Goal: Browse casually

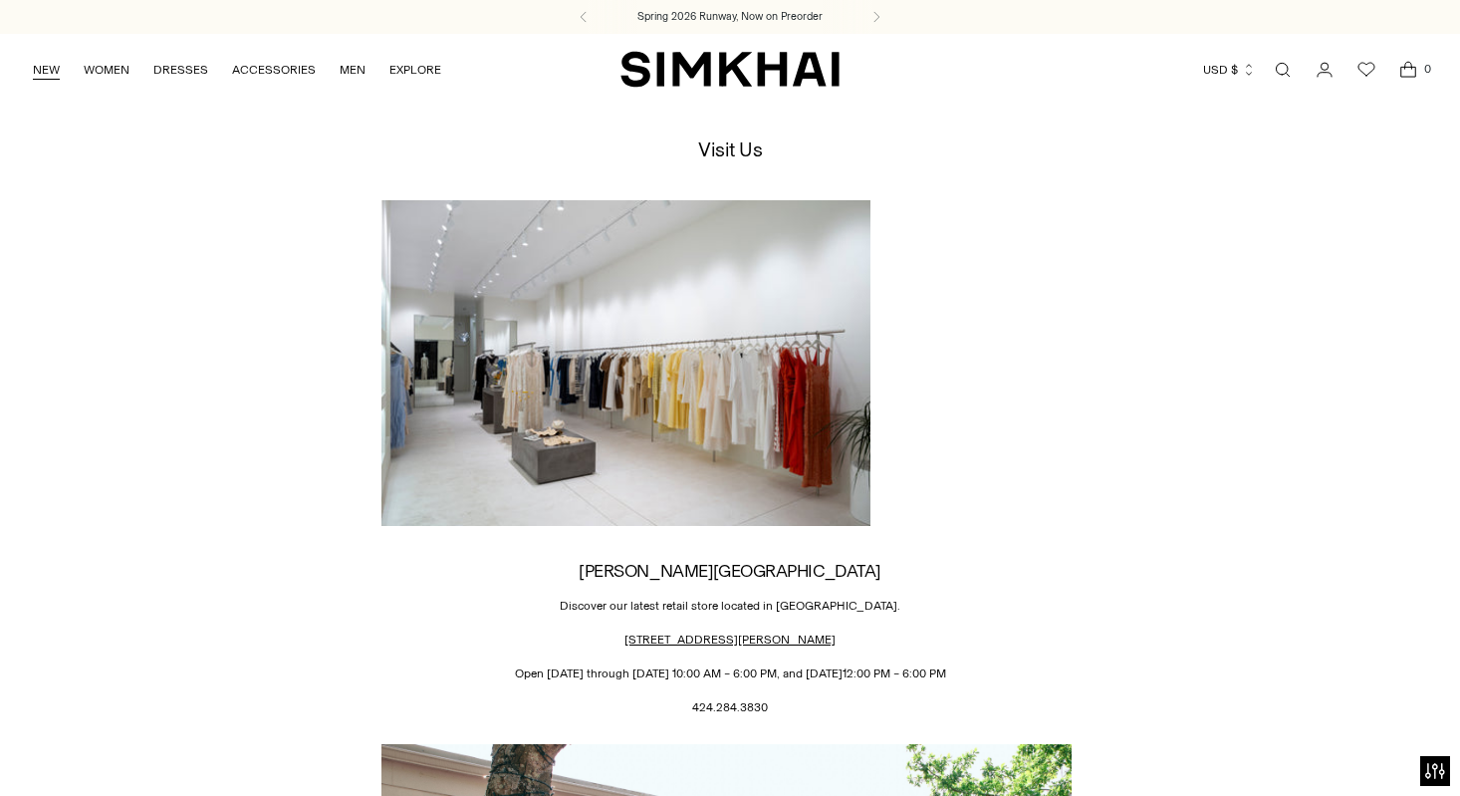
click at [46, 72] on link "NEW" at bounding box center [46, 70] width 27 height 44
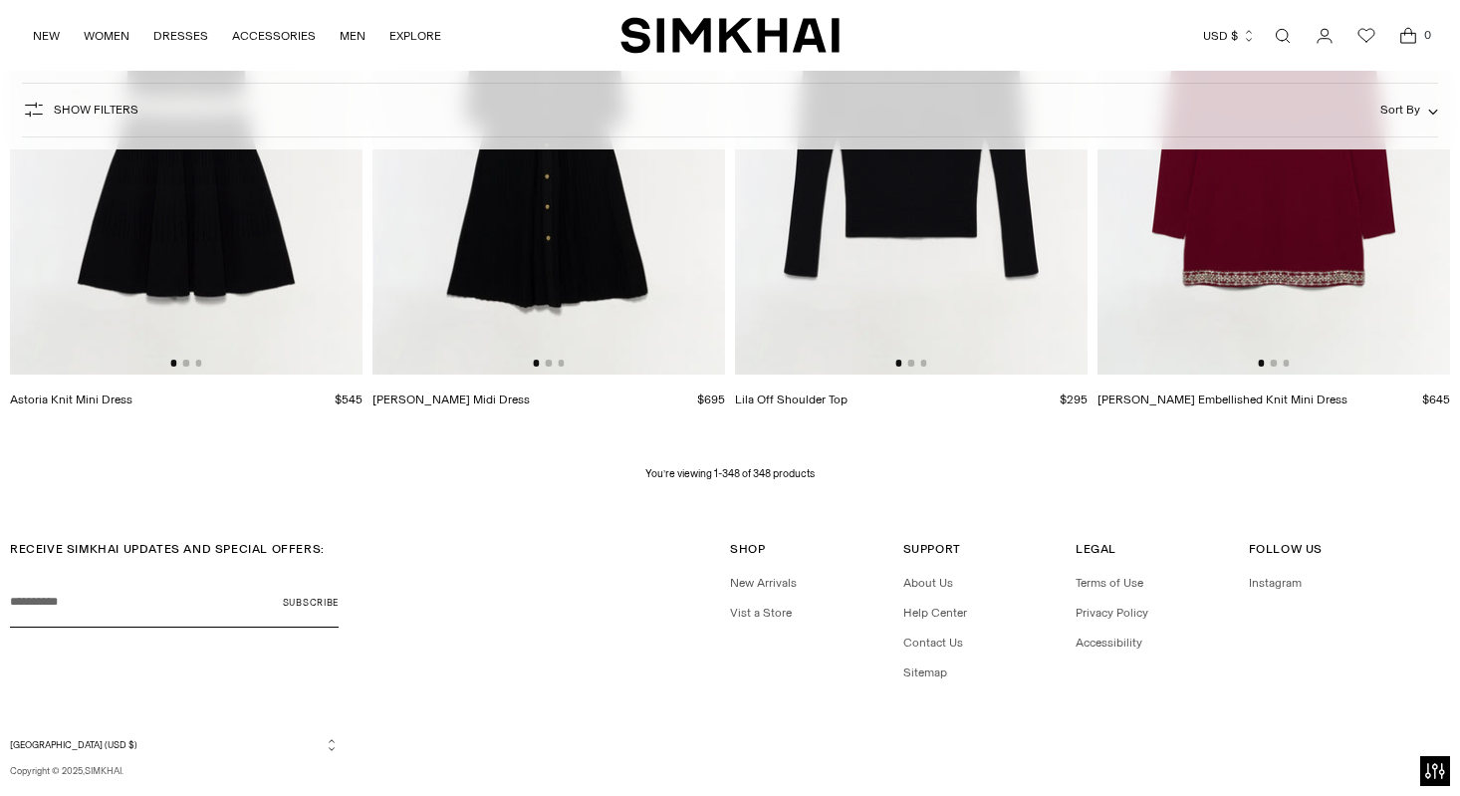
scroll to position [54906, 0]
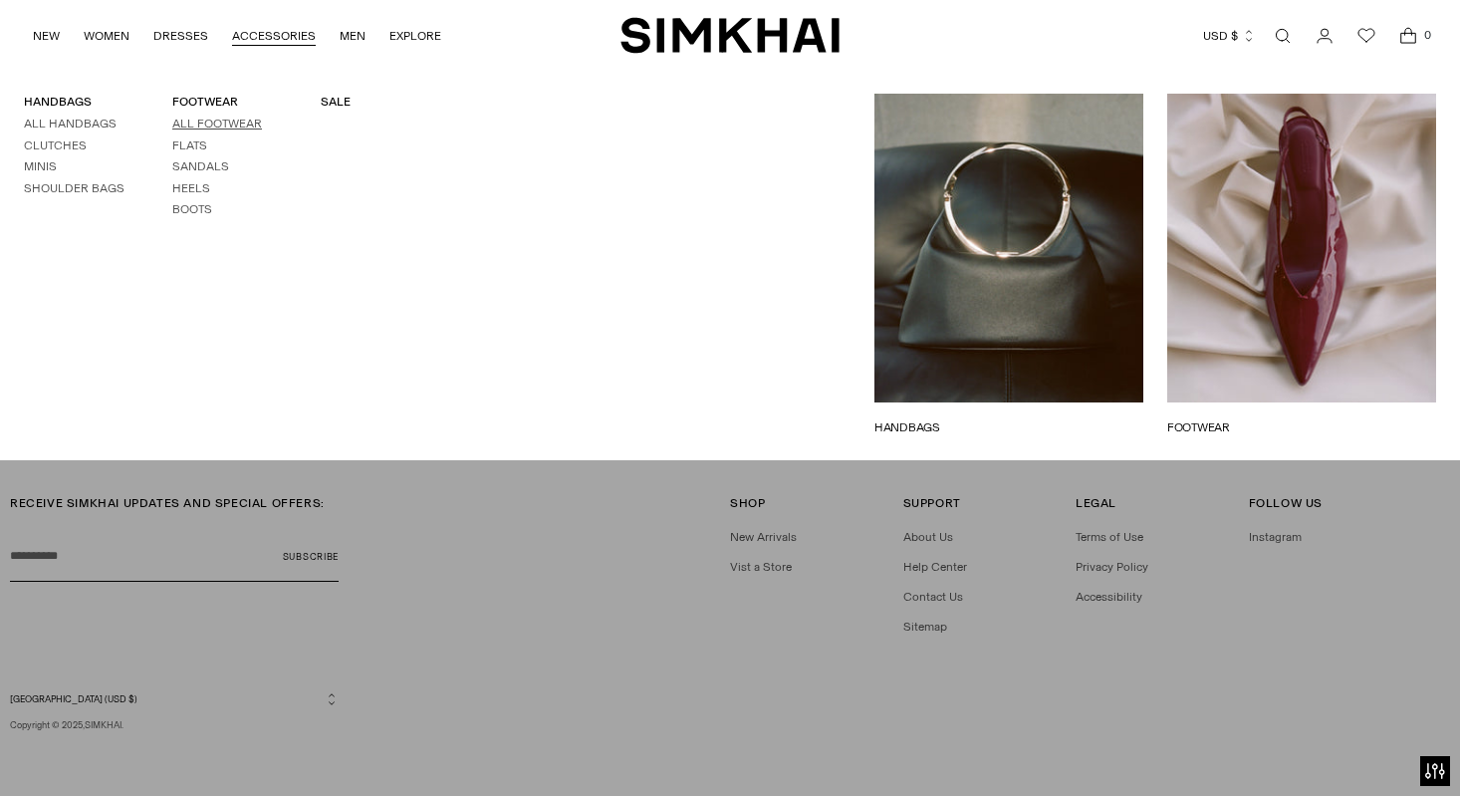
click at [201, 121] on link "All Footwear" at bounding box center [217, 124] width 90 height 14
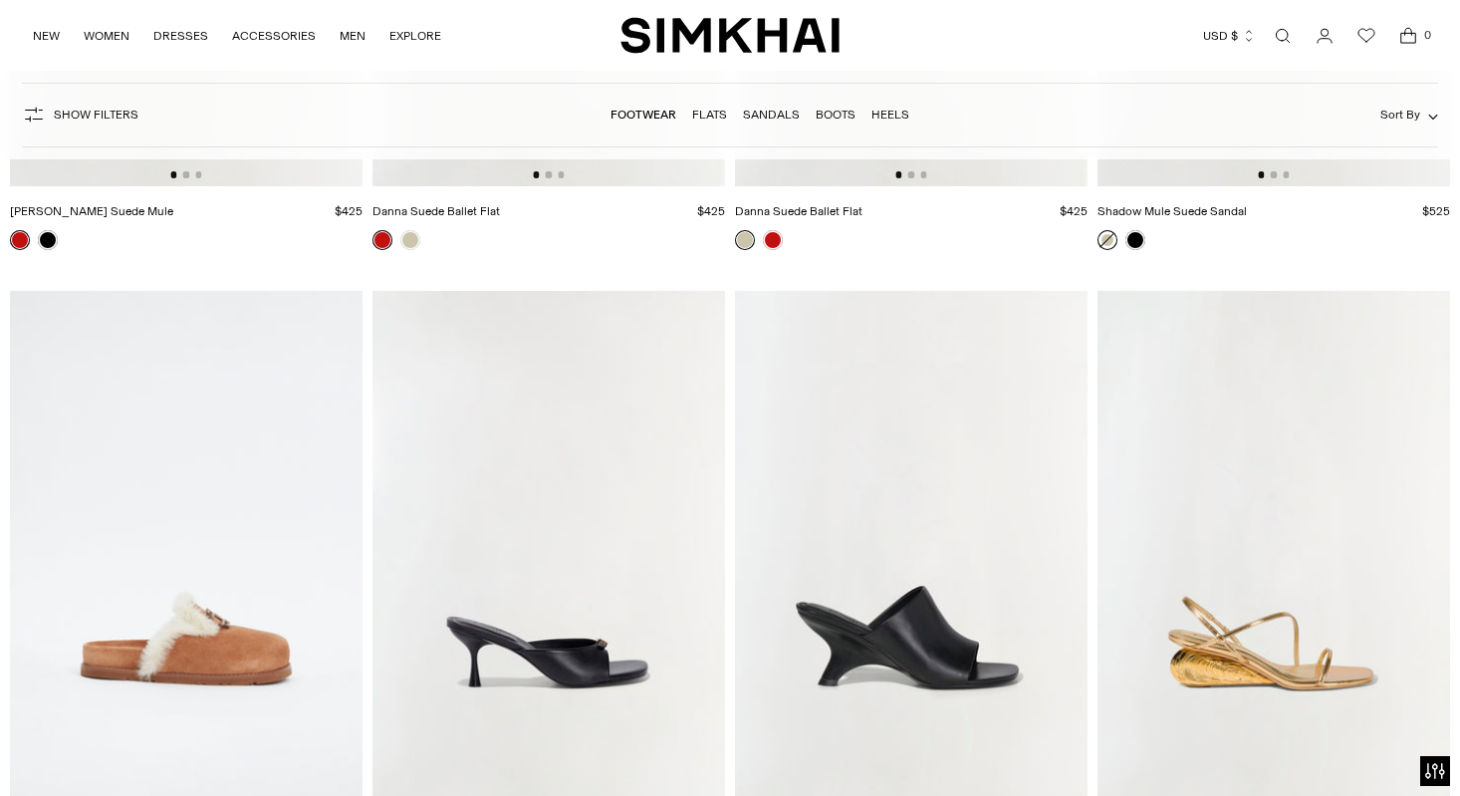
scroll to position [3580, 0]
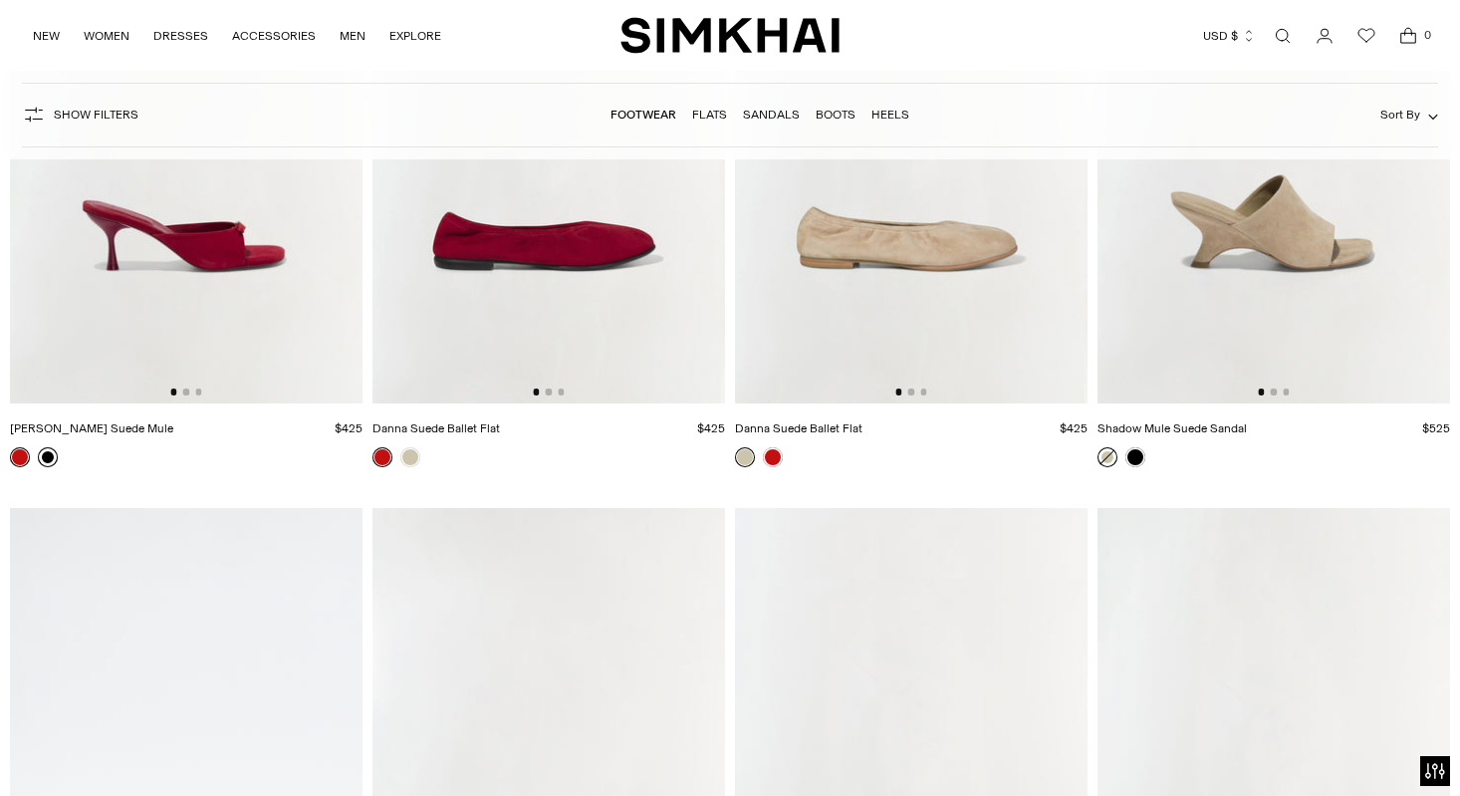
click at [49, 459] on link at bounding box center [48, 457] width 20 height 20
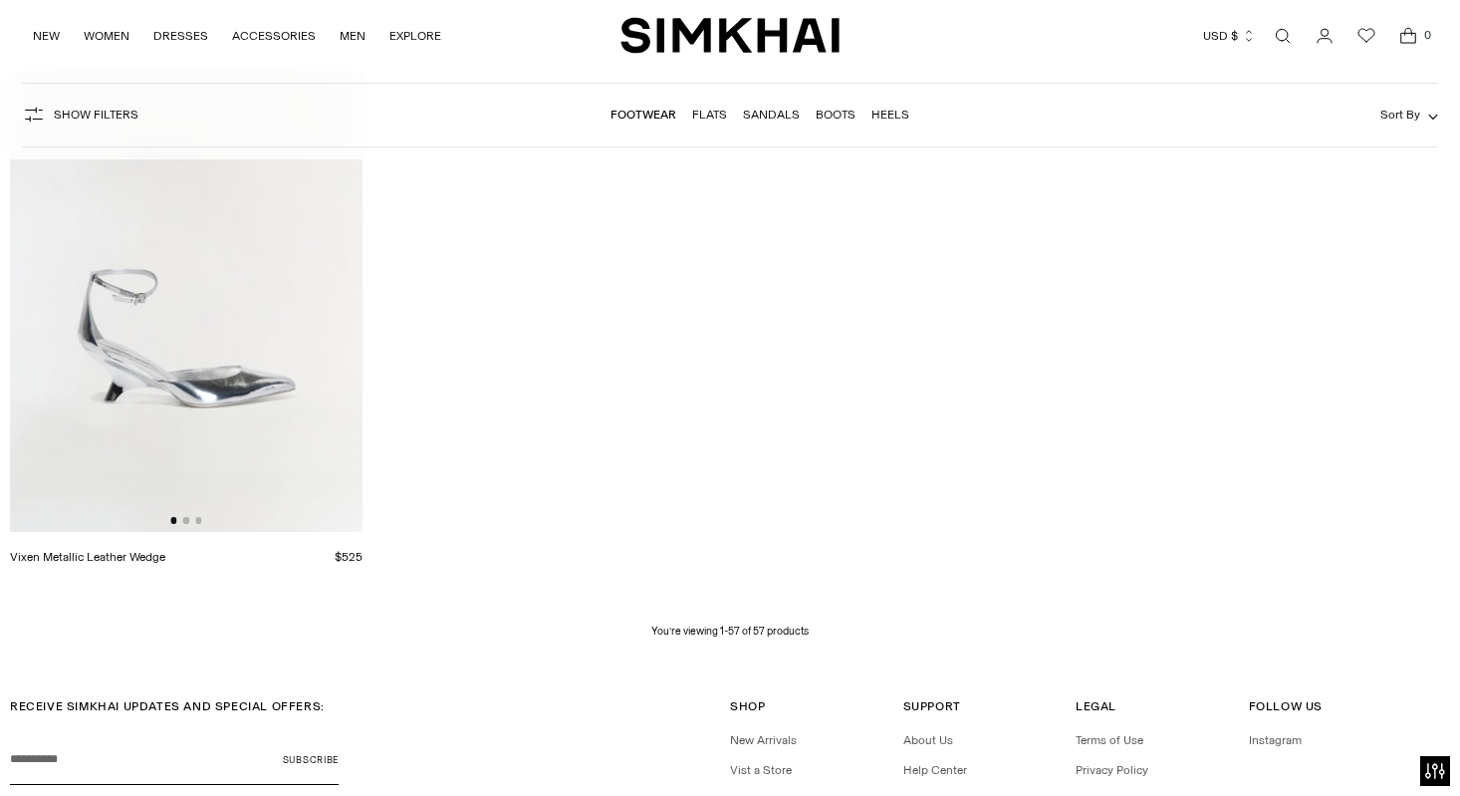
scroll to position [9356, 0]
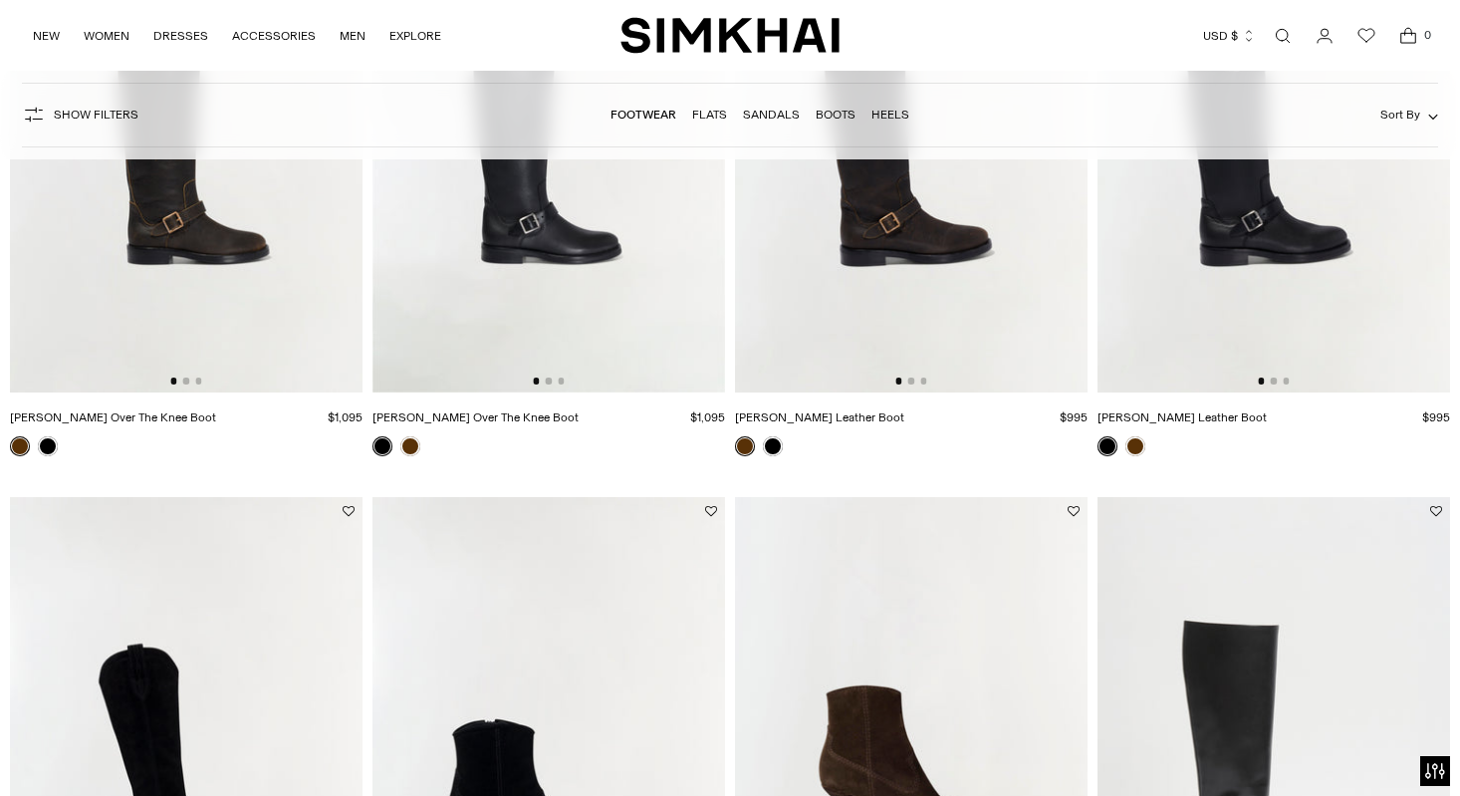
scroll to position [1192, 0]
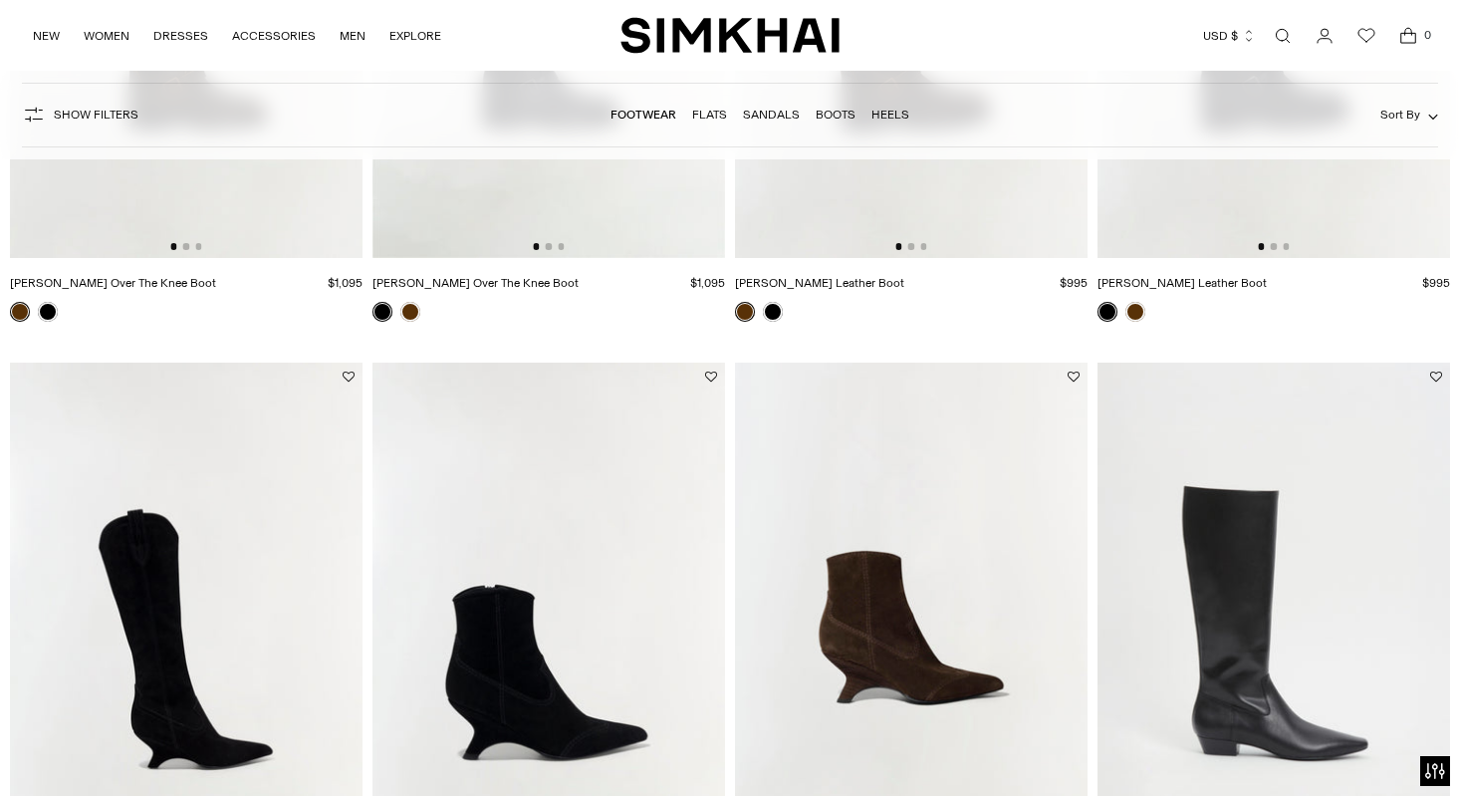
click at [279, 559] on img at bounding box center [186, 626] width 353 height 529
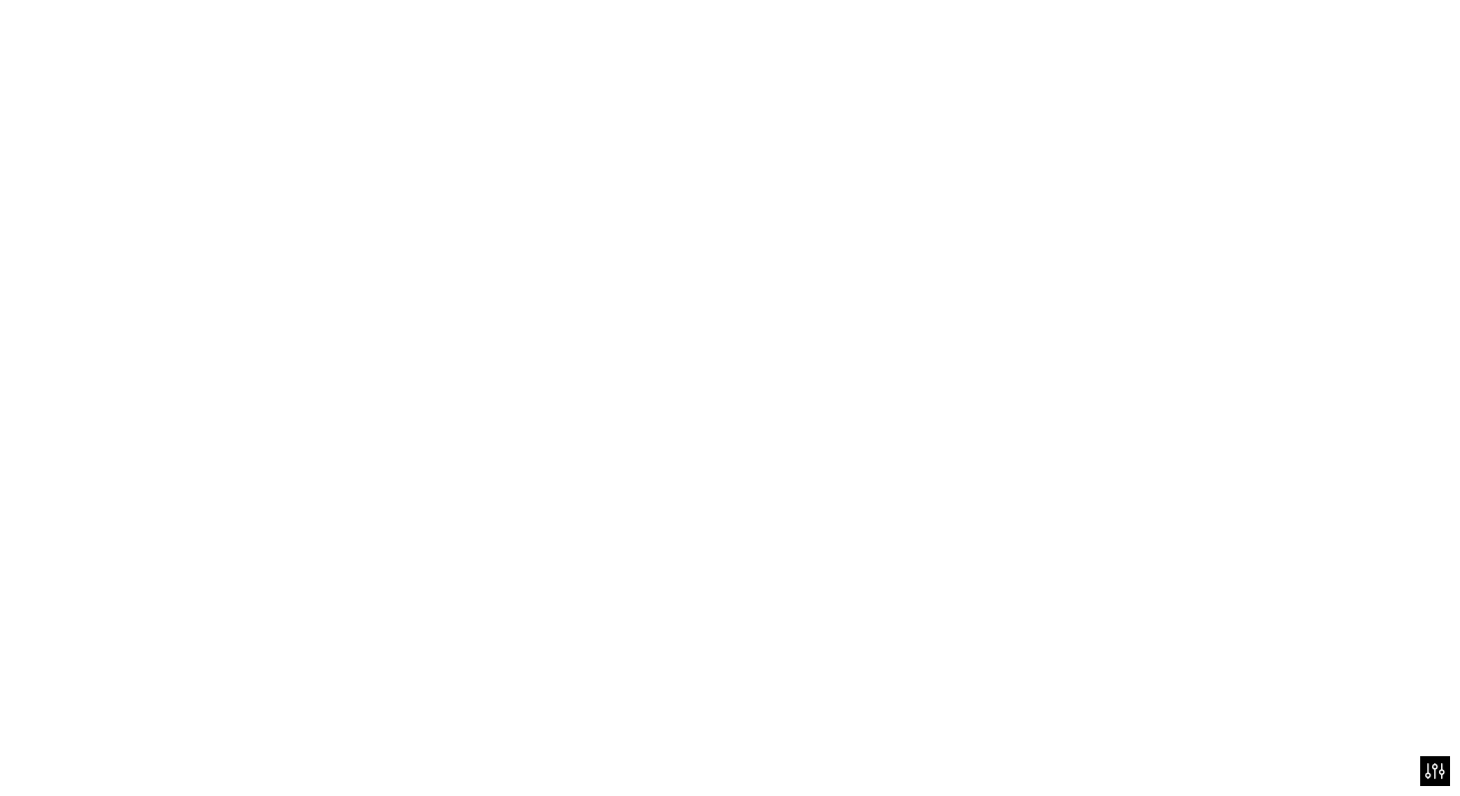
scroll to position [1193, 0]
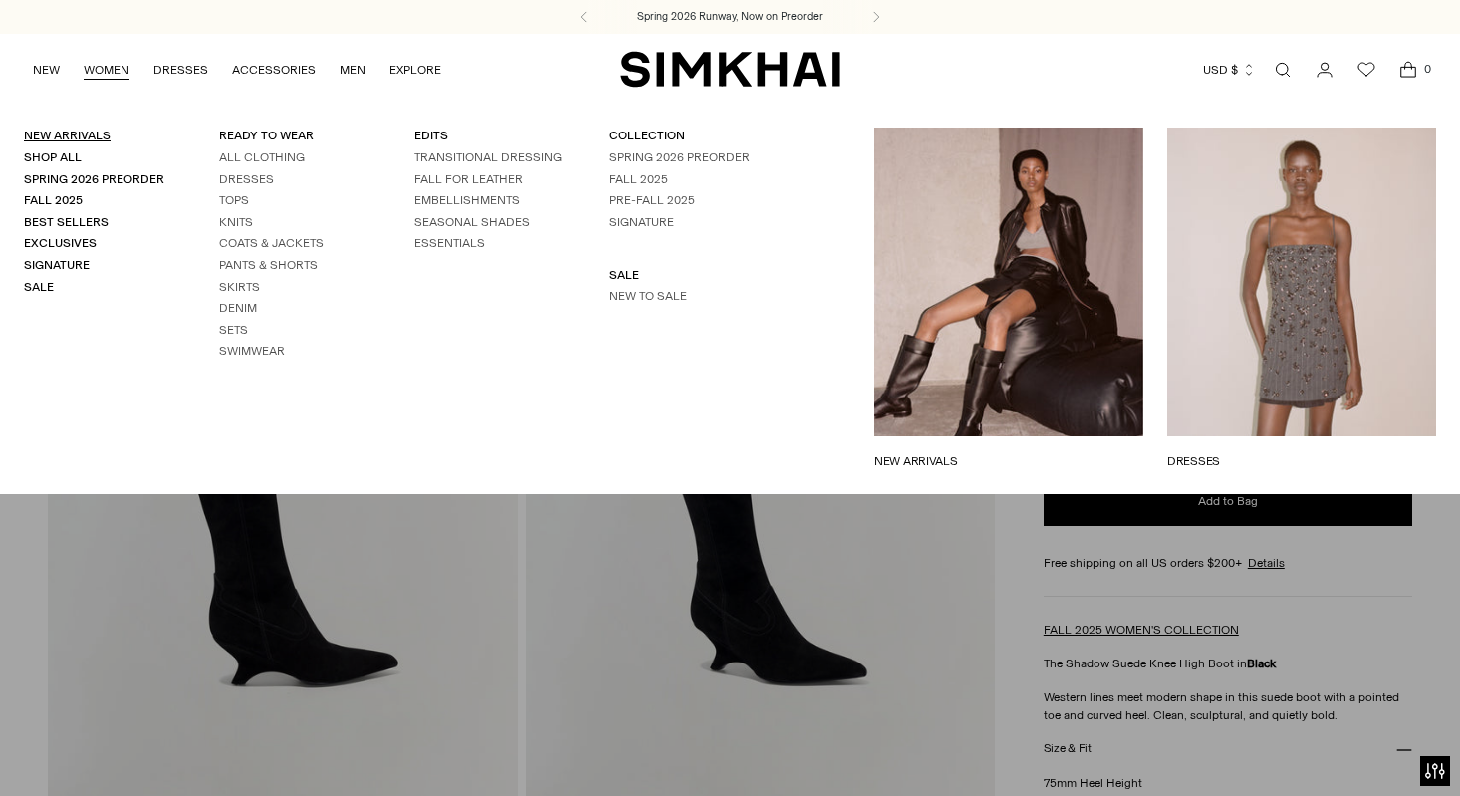
click at [71, 132] on link "New Arrivals" at bounding box center [67, 135] width 87 height 14
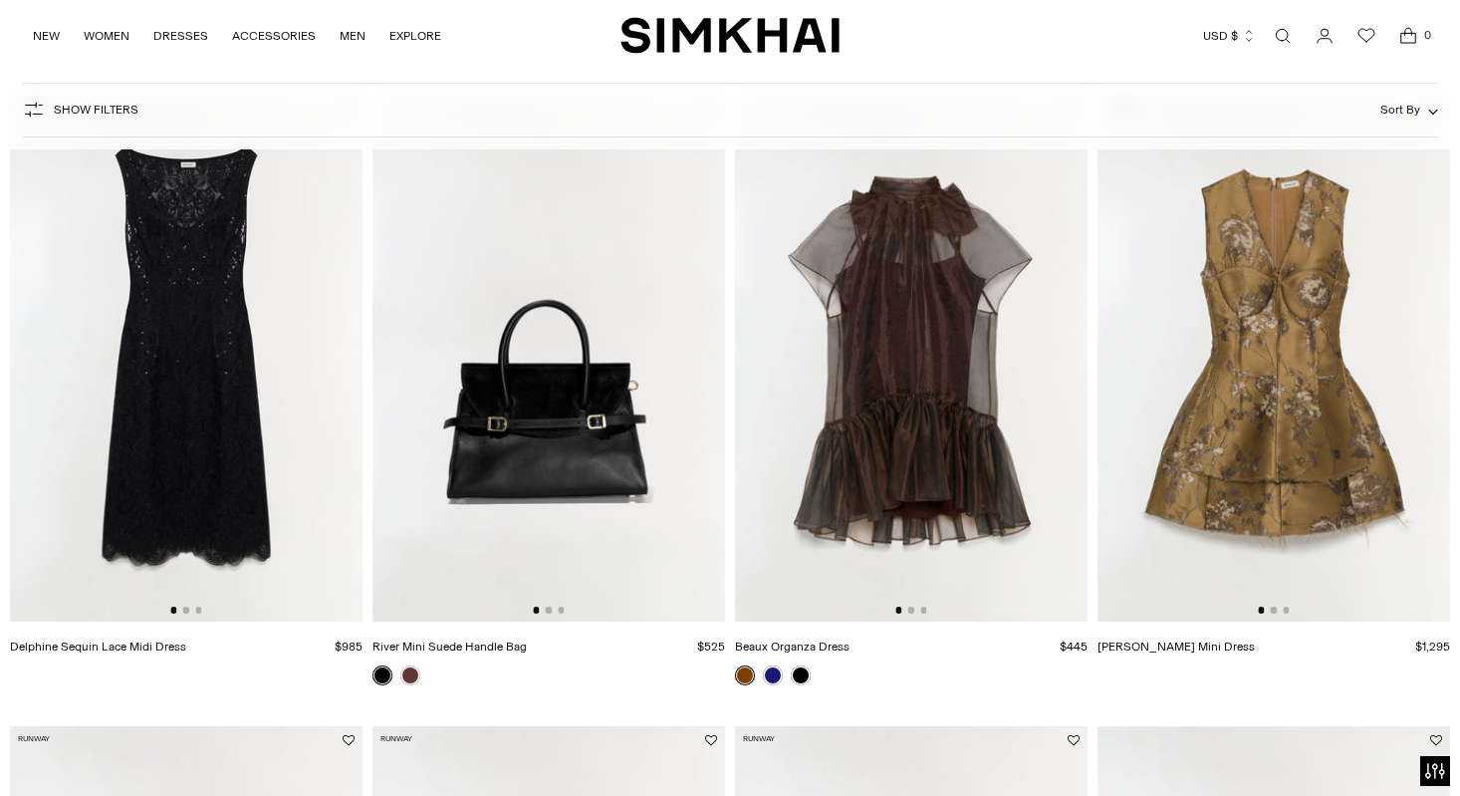
scroll to position [228, 0]
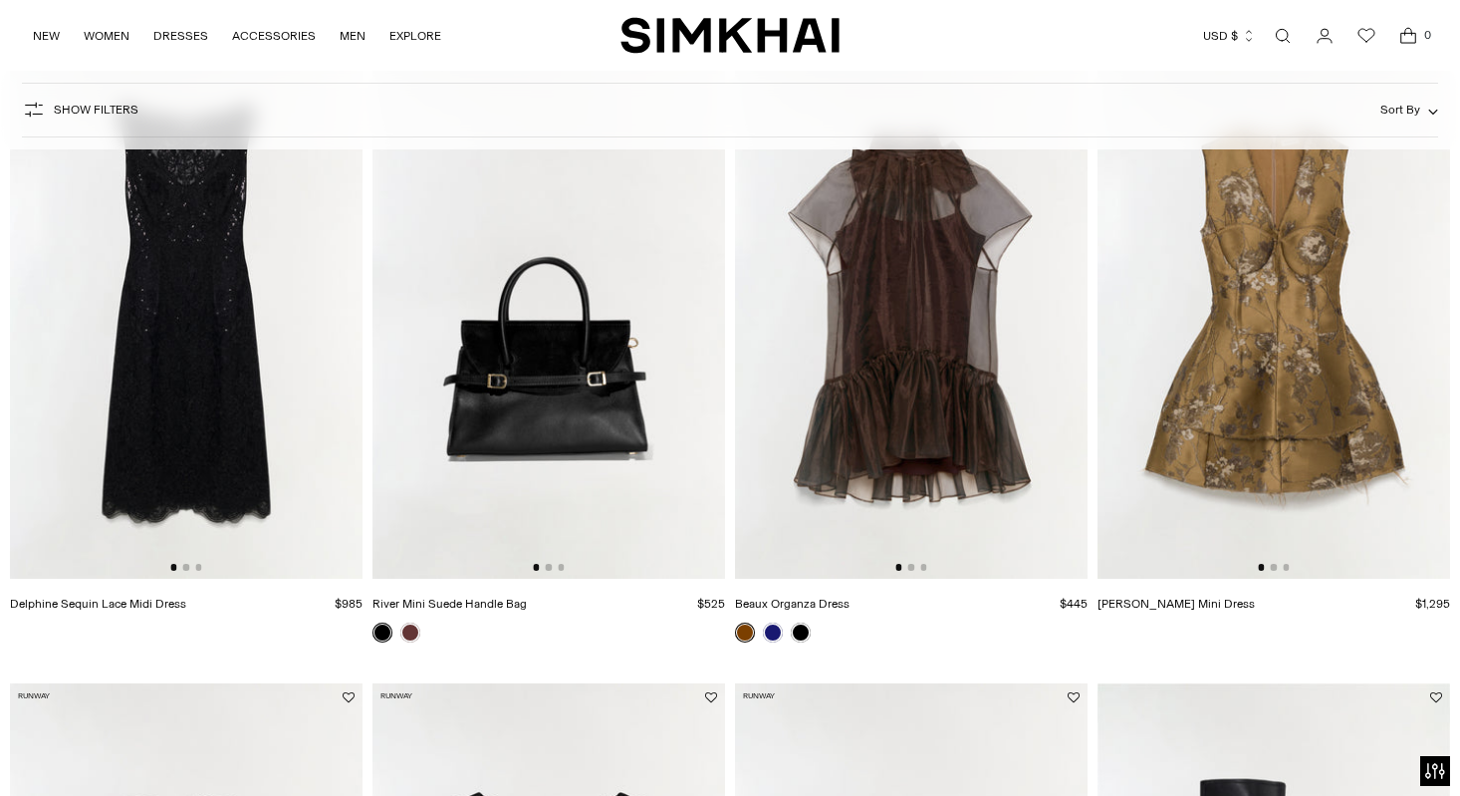
drag, startPoint x: 137, startPoint y: 600, endPoint x: 434, endPoint y: 8, distance: 662.7
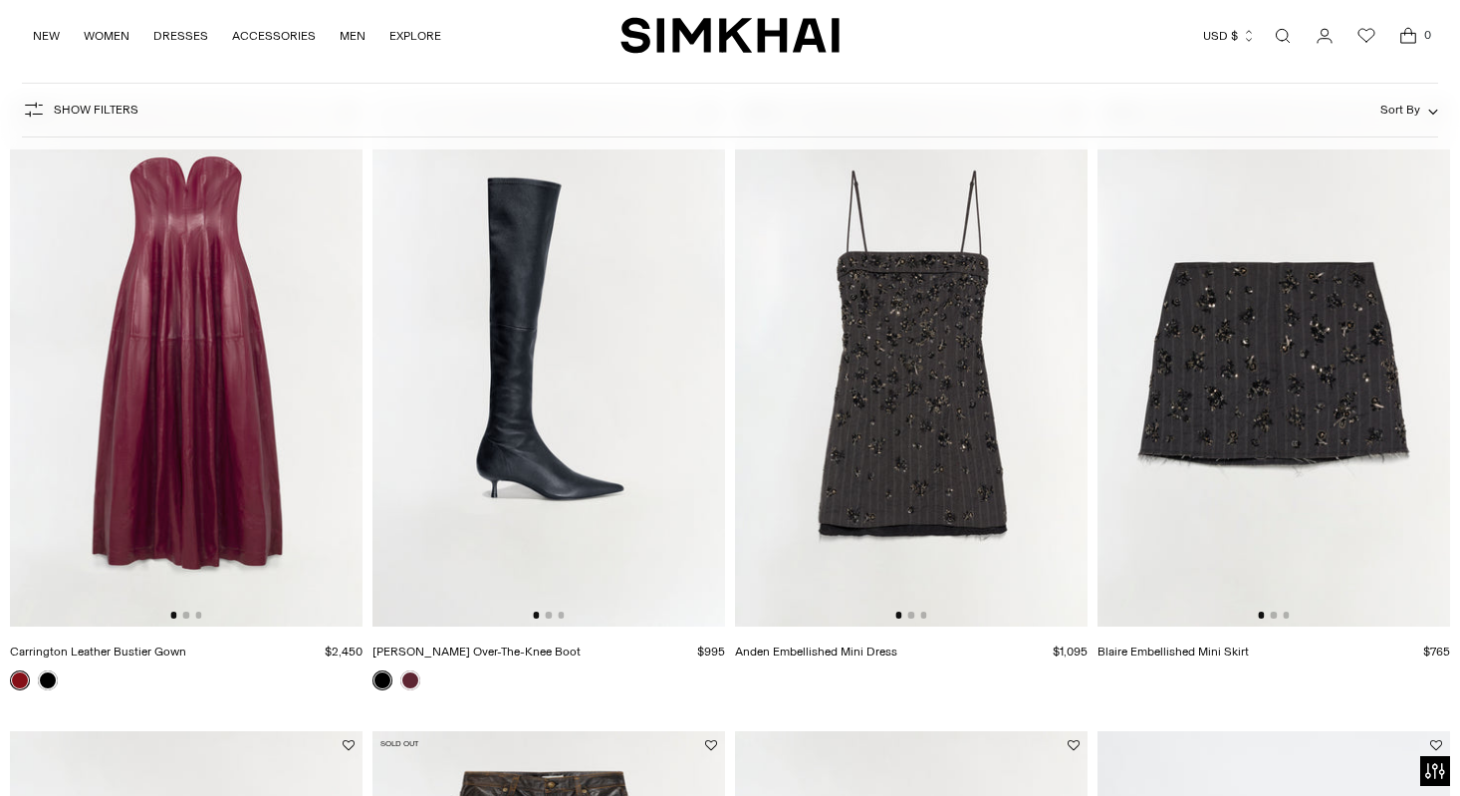
scroll to position [1501, 0]
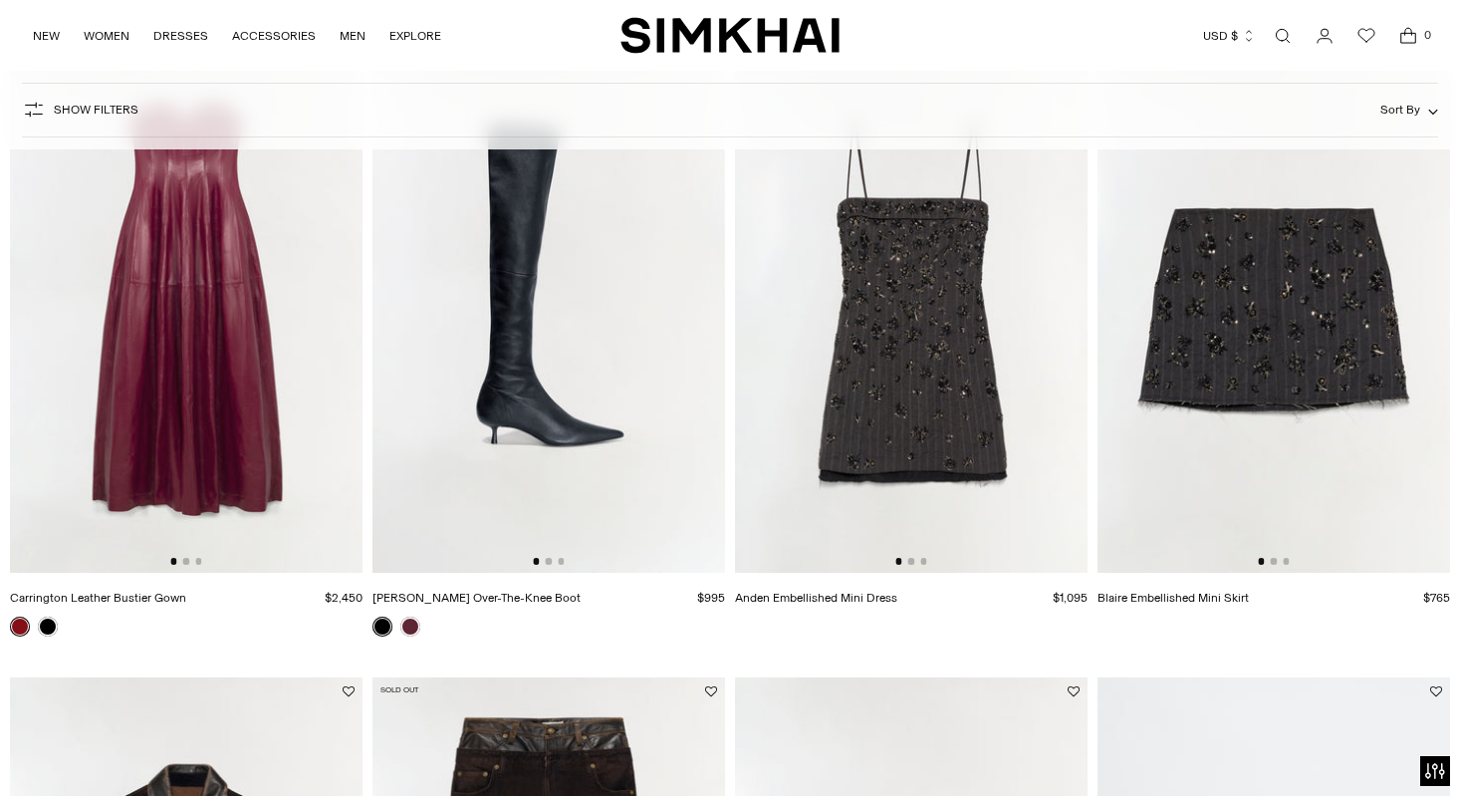
drag, startPoint x: 808, startPoint y: 598, endPoint x: 590, endPoint y: 0, distance: 637.0
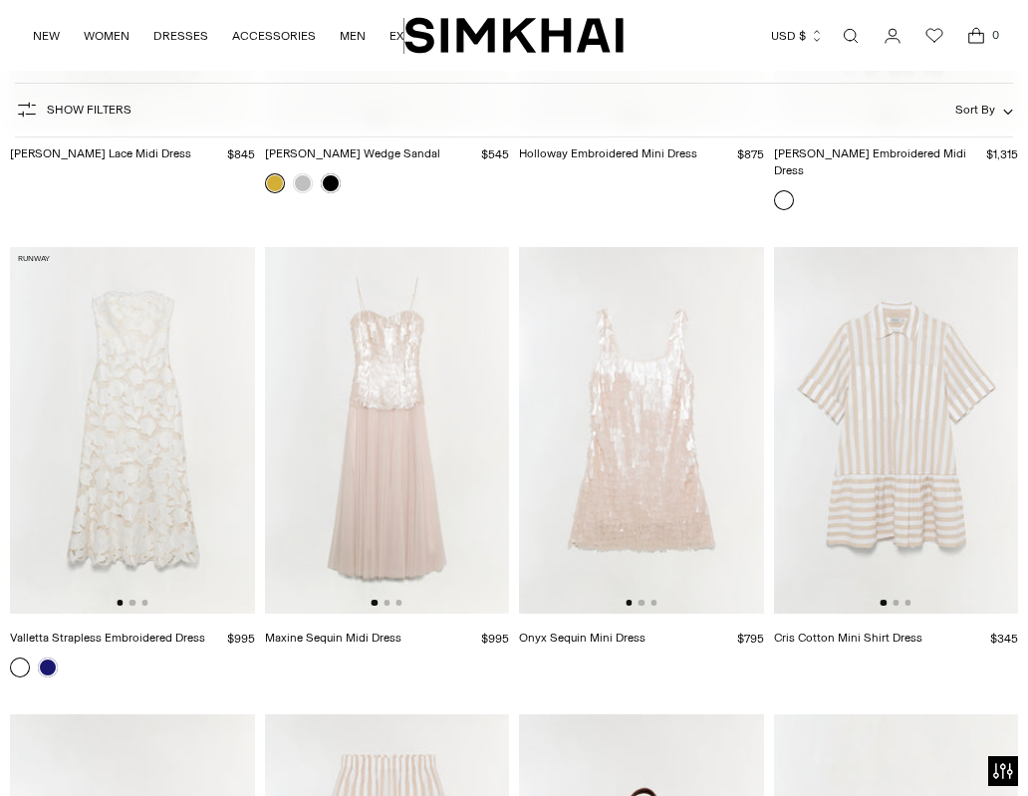
scroll to position [31910, 0]
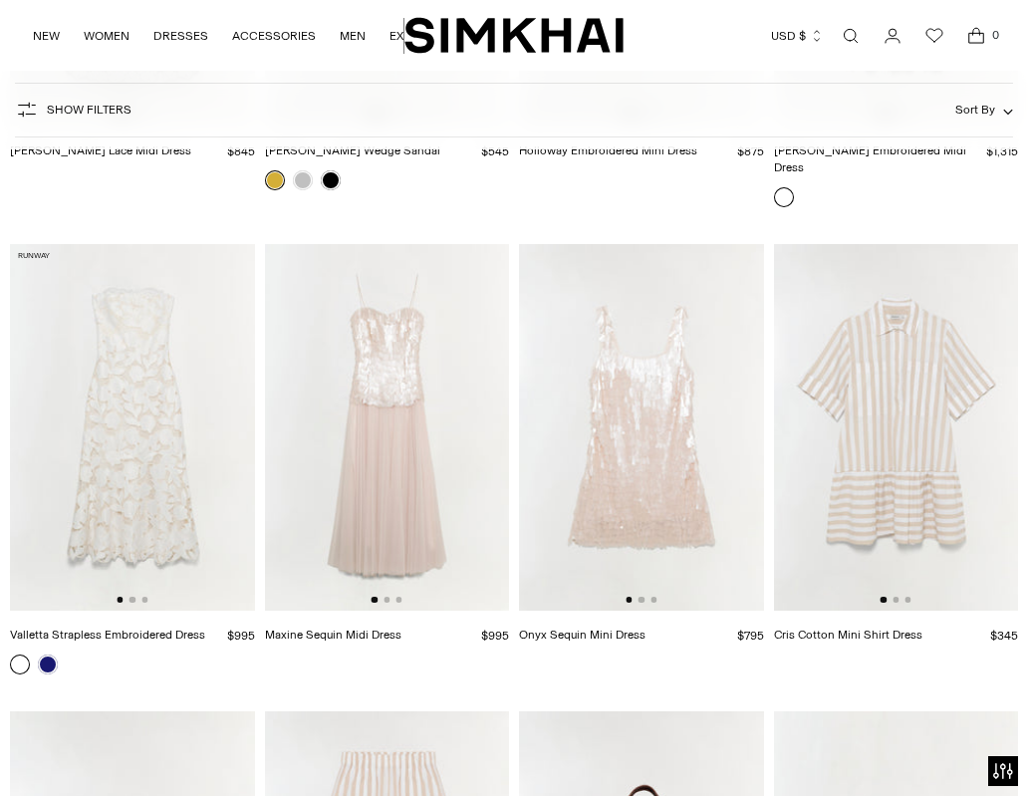
drag, startPoint x: 79, startPoint y: 514, endPoint x: 885, endPoint y: 0, distance: 956.4
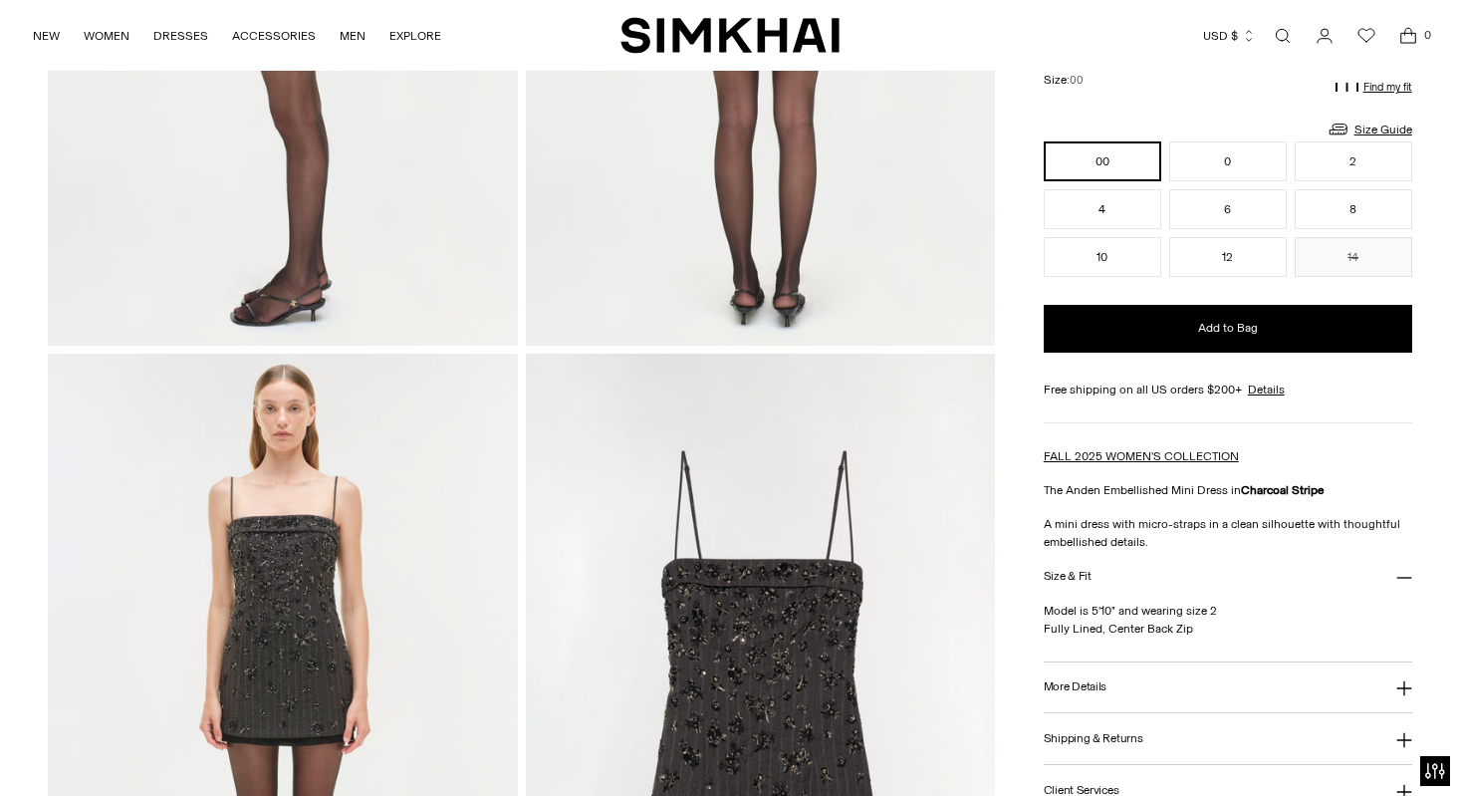
scroll to position [1147, 0]
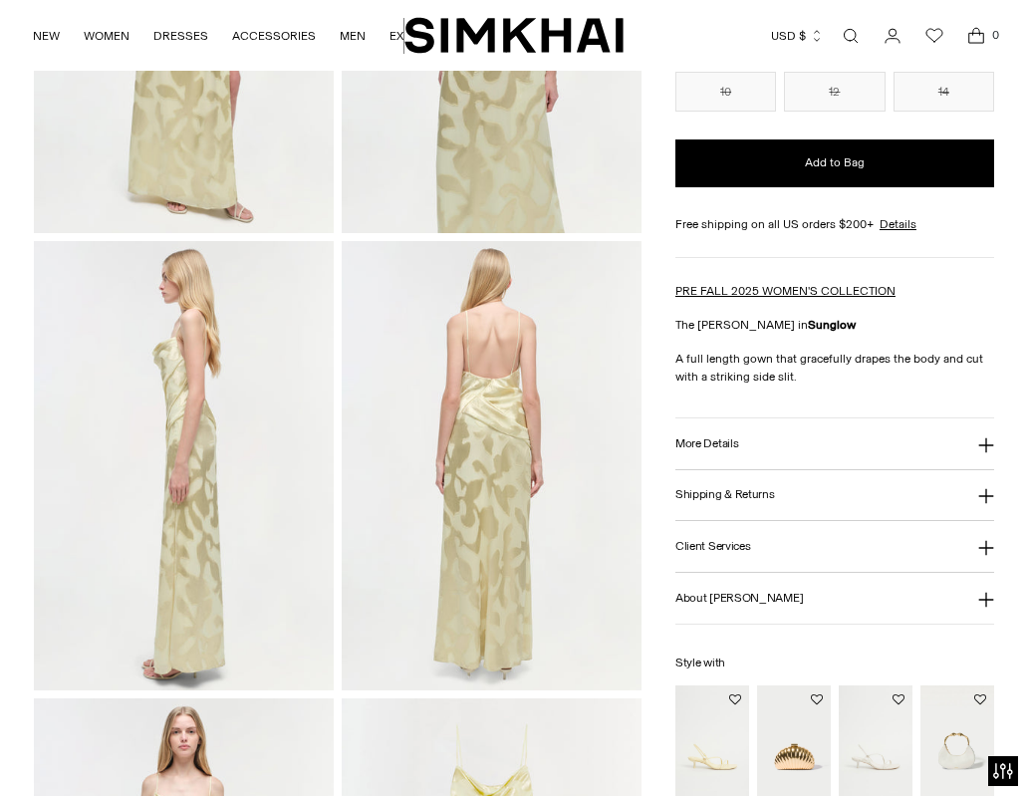
scroll to position [383, 0]
